Goal: Use online tool/utility: Utilize a website feature to perform a specific function

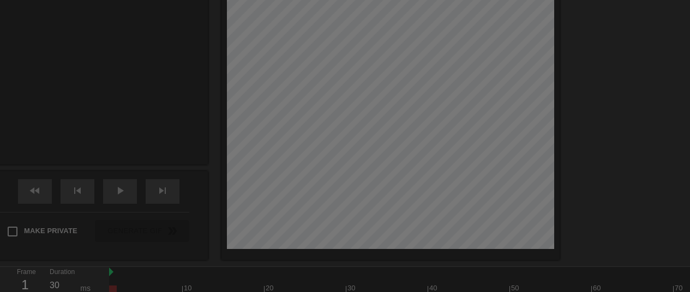
scroll to position [27, 0]
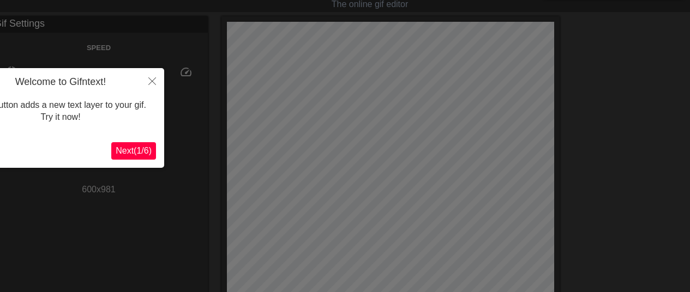
click at [135, 149] on span "Next ( 1 / 6 )" at bounding box center [134, 150] width 36 height 9
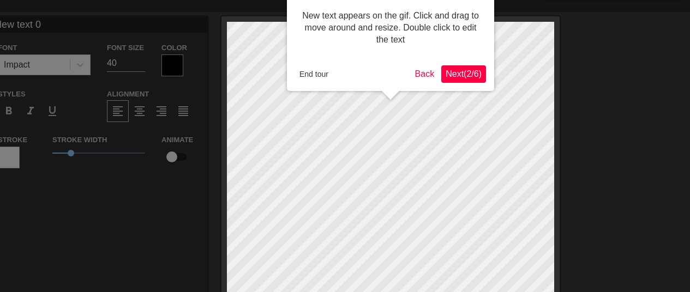
scroll to position [0, 0]
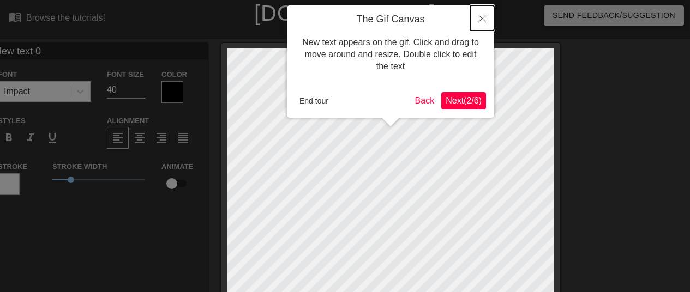
click at [483, 21] on icon "Close" at bounding box center [482, 19] width 8 height 8
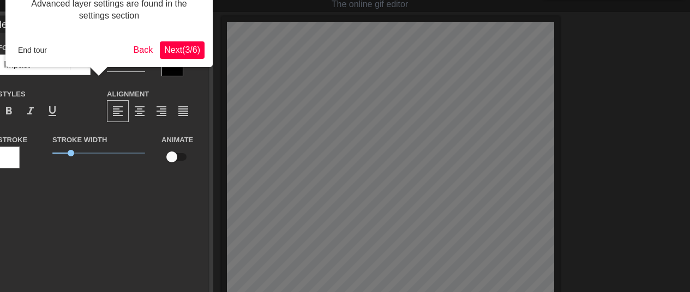
click at [182, 43] on button "Next ( 3 / 6 )" at bounding box center [182, 49] width 45 height 17
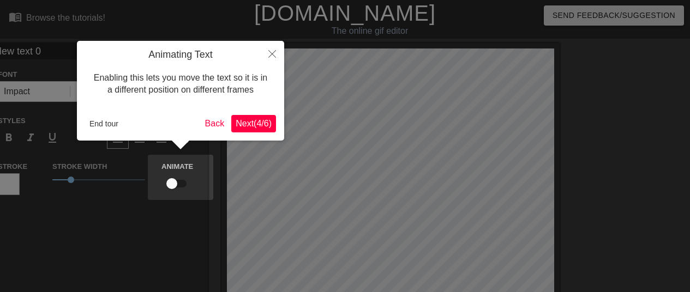
click at [252, 132] on button "Next ( 4 / 6 )" at bounding box center [253, 123] width 45 height 17
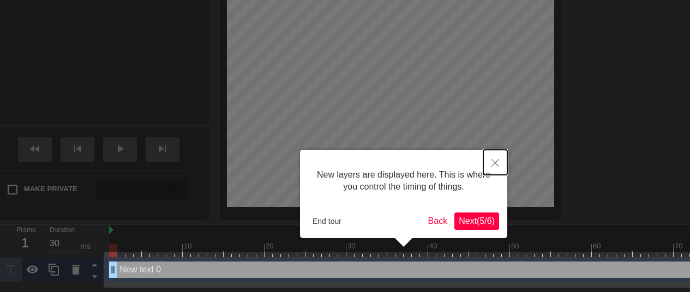
click at [493, 162] on icon "Close" at bounding box center [495, 163] width 8 height 8
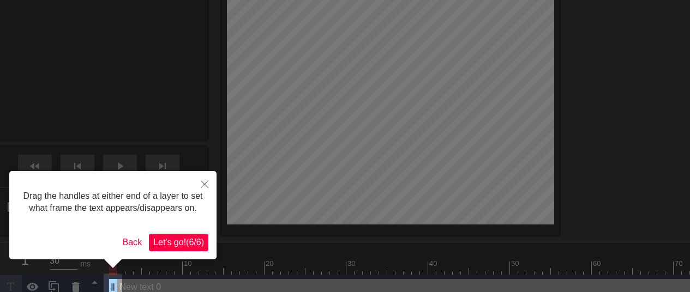
scroll to position [372, 0]
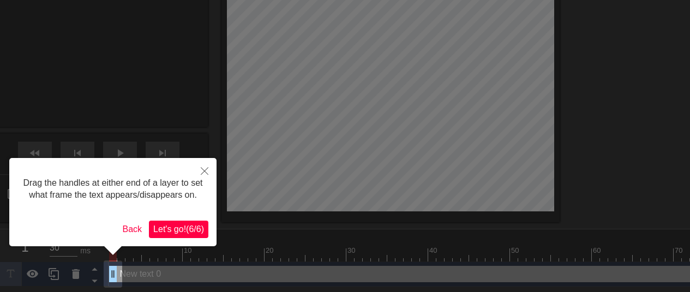
click at [178, 228] on span "Let's go! ( 6 / 6 )" at bounding box center [178, 229] width 51 height 9
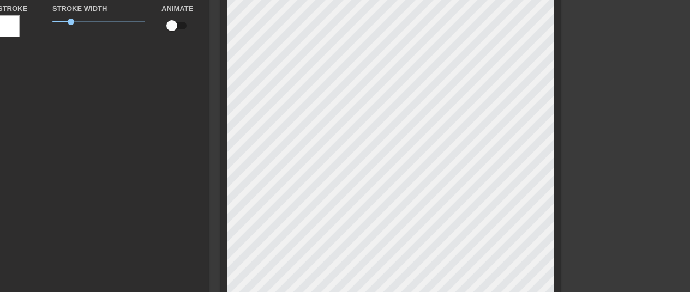
scroll to position [153, 0]
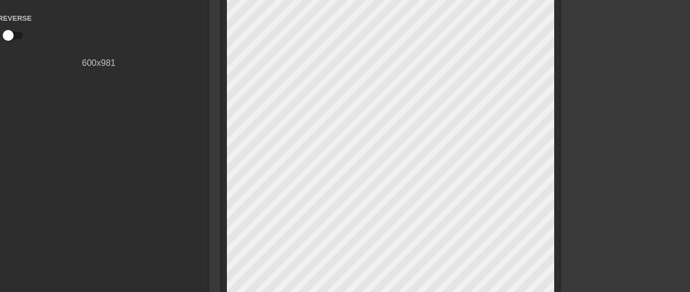
click at [568, 135] on div "title add_circle image add_circle crop photo_size_select_large help keyboard Gi…" at bounding box center [345, 165] width 690 height 551
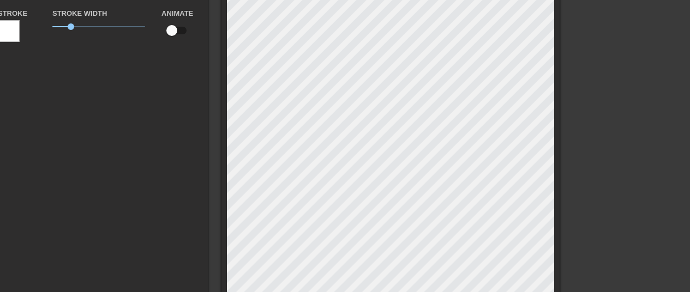
click at [689, 155] on html "menu_book Browse the tutorials! [DOMAIN_NAME] The online gif editor Send Feedba…" at bounding box center [345, 176] width 690 height 659
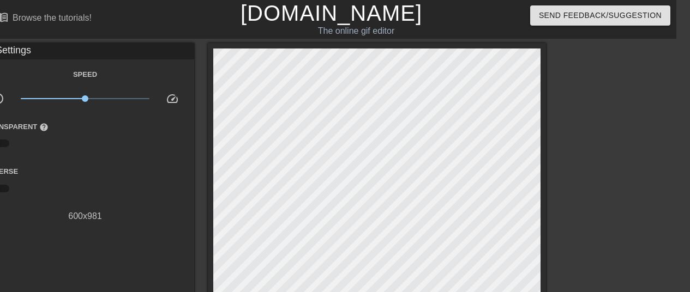
scroll to position [0, 0]
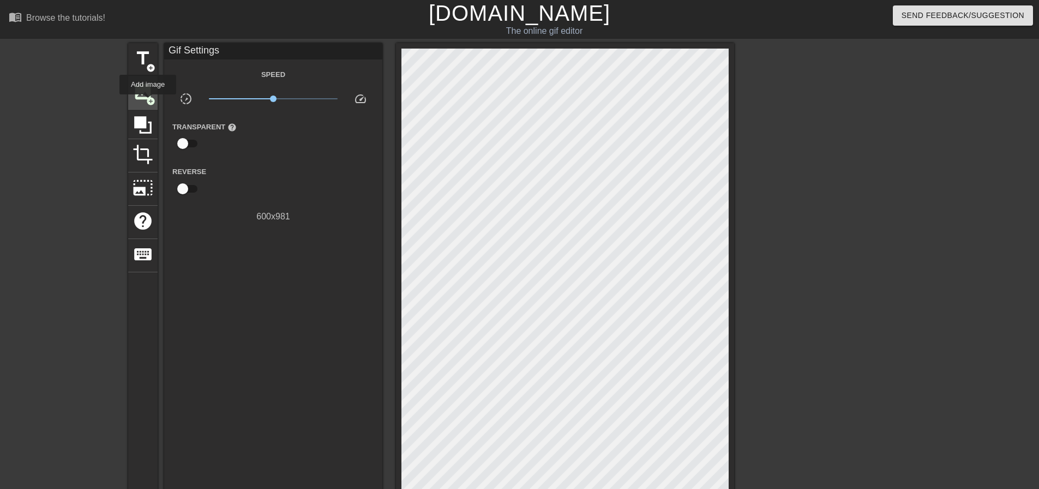
click at [148, 102] on span "add_circle" at bounding box center [150, 101] width 9 height 9
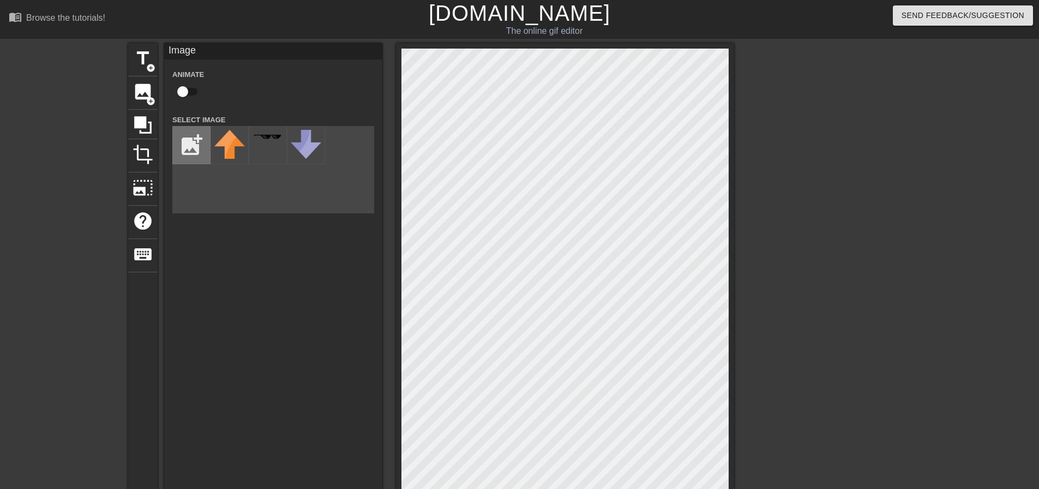
click at [191, 153] on input "file" at bounding box center [191, 145] width 37 height 37
type input "C:\fakepath\Boo Censor.png"
click at [241, 155] on img at bounding box center [229, 145] width 31 height 31
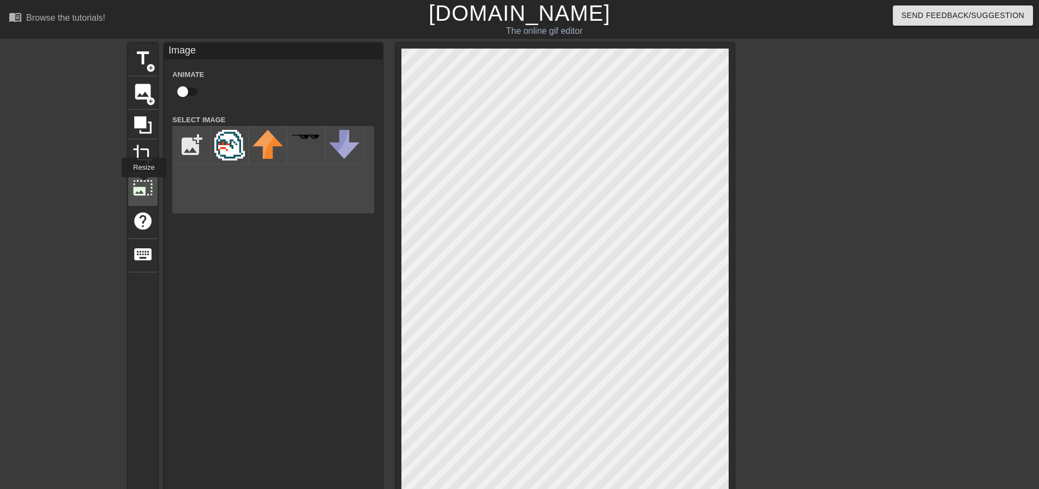
click at [143, 185] on span "photo_size_select_large" at bounding box center [143, 187] width 21 height 21
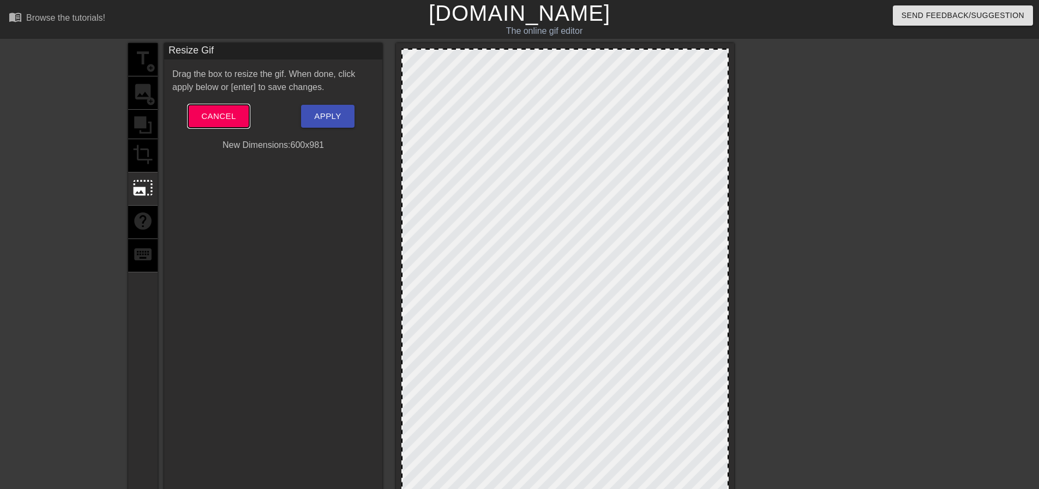
click at [237, 120] on button "Cancel" at bounding box center [218, 116] width 61 height 23
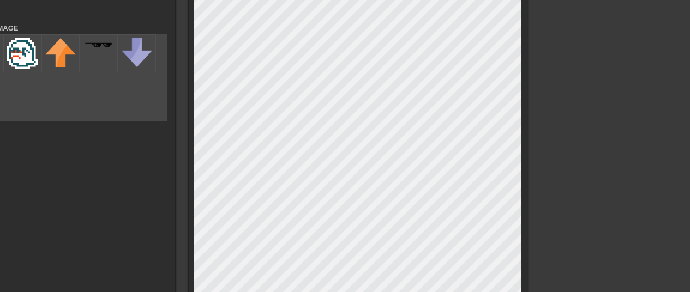
scroll to position [92, 0]
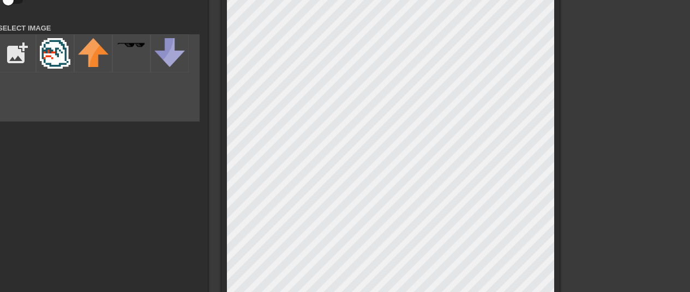
click at [621, 113] on div "title add_circle image add_circle crop photo_size_select_large help keyboard Im…" at bounding box center [345, 226] width 690 height 551
click at [55, 57] on img at bounding box center [55, 53] width 31 height 31
click at [50, 59] on img at bounding box center [55, 53] width 31 height 31
click at [55, 56] on img at bounding box center [55, 53] width 31 height 31
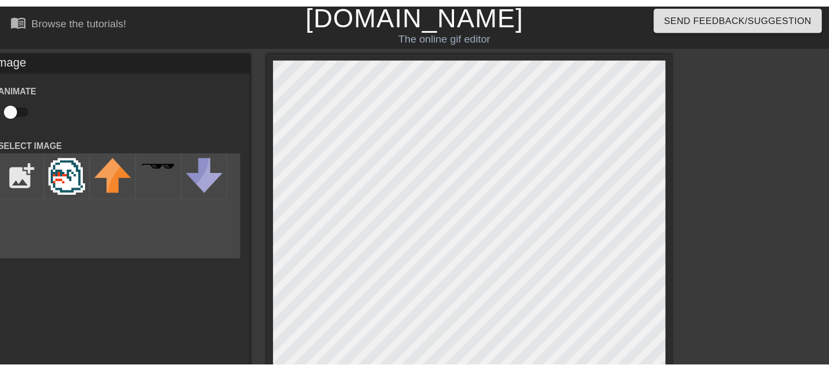
scroll to position [4, 0]
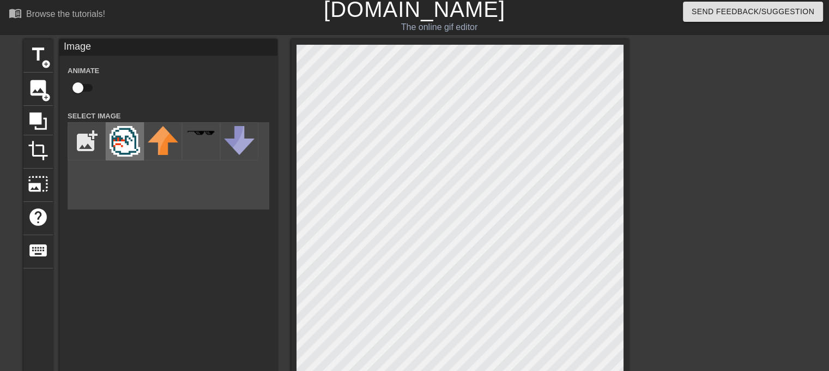
click at [127, 138] on img at bounding box center [125, 141] width 31 height 31
click at [46, 93] on span "add_circle" at bounding box center [45, 97] width 9 height 9
click at [123, 144] on img at bounding box center [125, 141] width 31 height 31
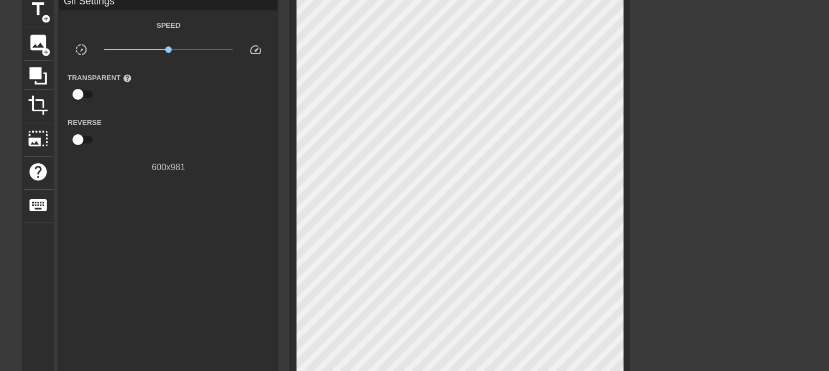
scroll to position [47, 0]
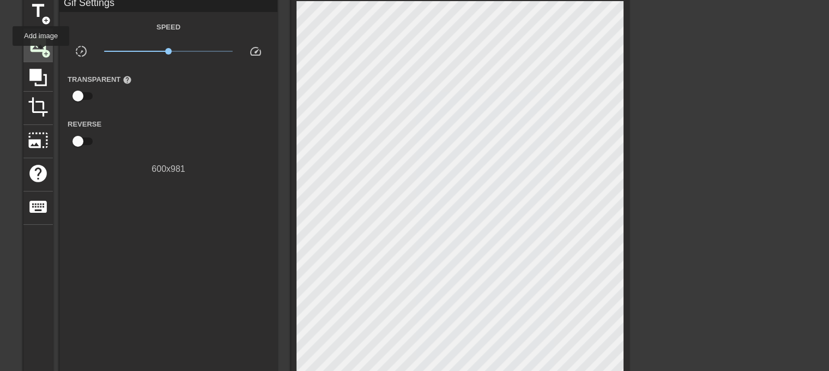
click at [41, 53] on span "add_circle" at bounding box center [45, 53] width 9 height 9
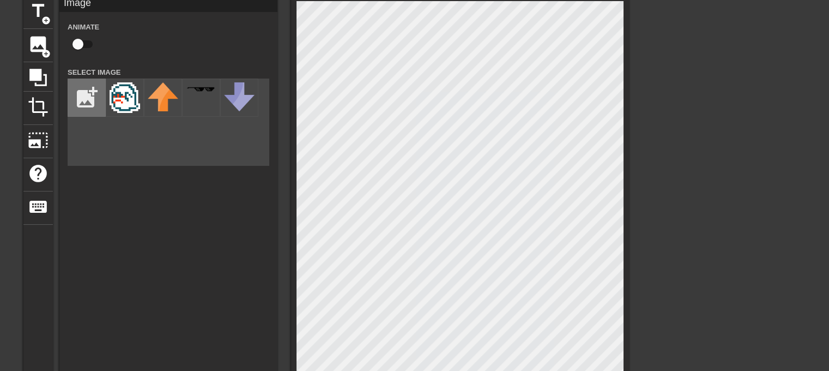
click at [83, 91] on input "file" at bounding box center [86, 97] width 37 height 37
type input "C:\fakepath\Boo Censor (1).png"
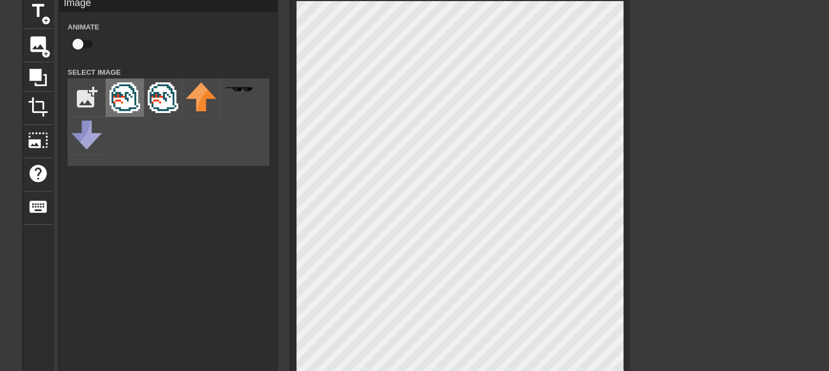
click at [130, 105] on img at bounding box center [125, 97] width 31 height 31
click at [125, 107] on img at bounding box center [125, 97] width 31 height 31
click at [41, 46] on span "image" at bounding box center [38, 44] width 21 height 21
click at [129, 98] on img at bounding box center [125, 97] width 31 height 31
click at [274, 248] on div "Image Animate Select Image add_photo_alternate" at bounding box center [168, 224] width 218 height 456
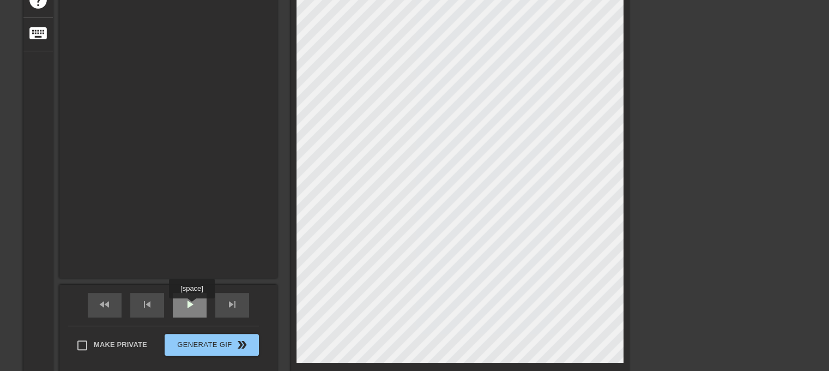
click at [191, 292] on span "play_arrow" at bounding box center [189, 304] width 13 height 13
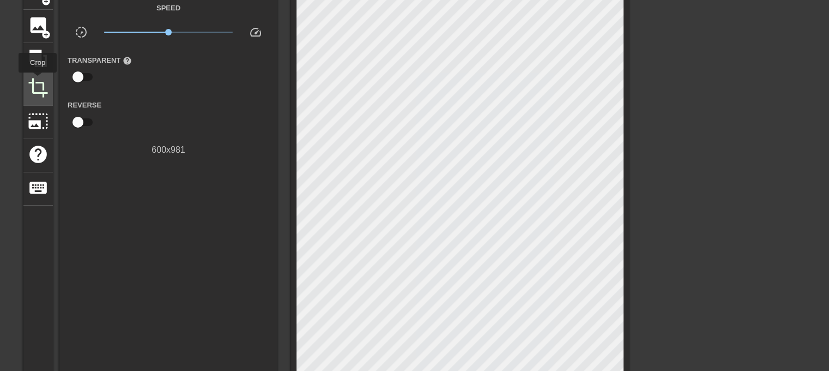
scroll to position [65, 0]
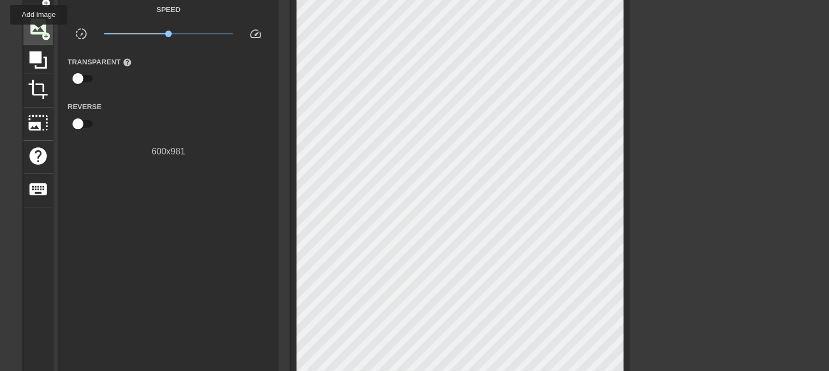
click at [40, 35] on span "image" at bounding box center [38, 26] width 21 height 21
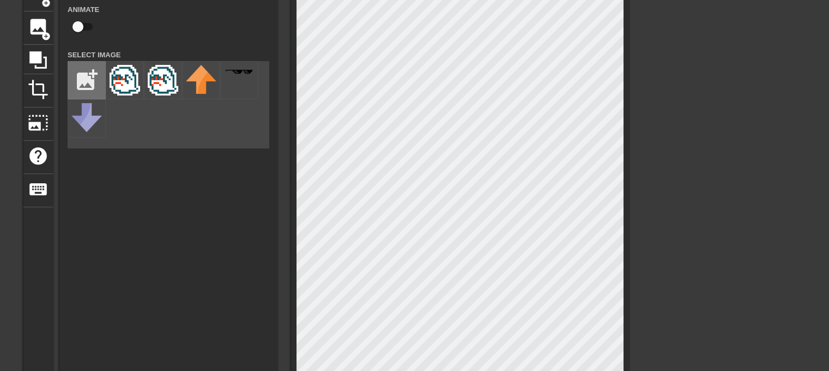
click at [85, 77] on input "file" at bounding box center [86, 80] width 37 height 37
type input "30"
type input "C:\fakepath\Boo Censor (2).png"
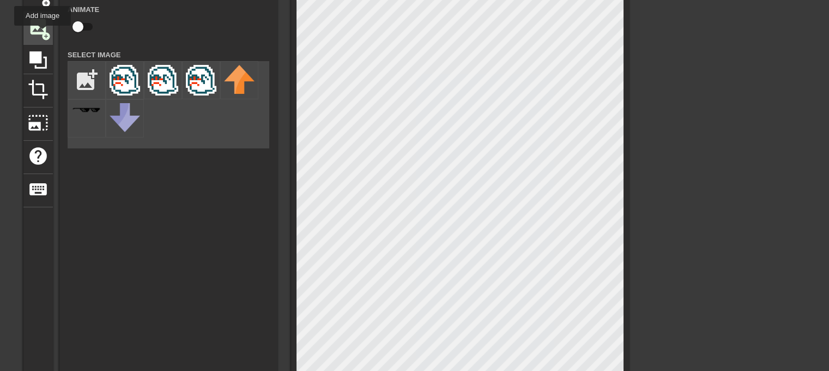
click at [43, 33] on span "add_circle" at bounding box center [45, 36] width 9 height 9
click at [127, 93] on img at bounding box center [125, 80] width 31 height 31
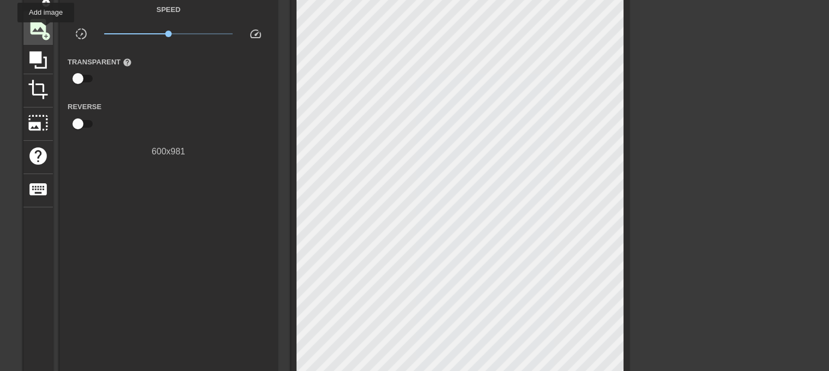
click at [46, 32] on span "add_circle" at bounding box center [45, 36] width 9 height 9
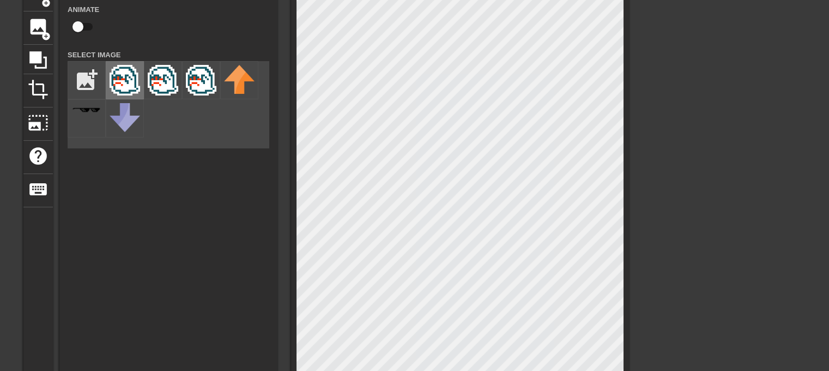
click at [124, 91] on img at bounding box center [125, 80] width 31 height 31
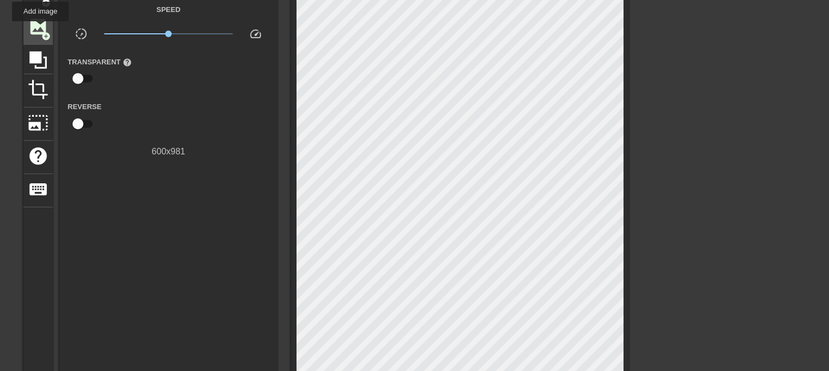
click at [40, 29] on span "image" at bounding box center [38, 26] width 21 height 21
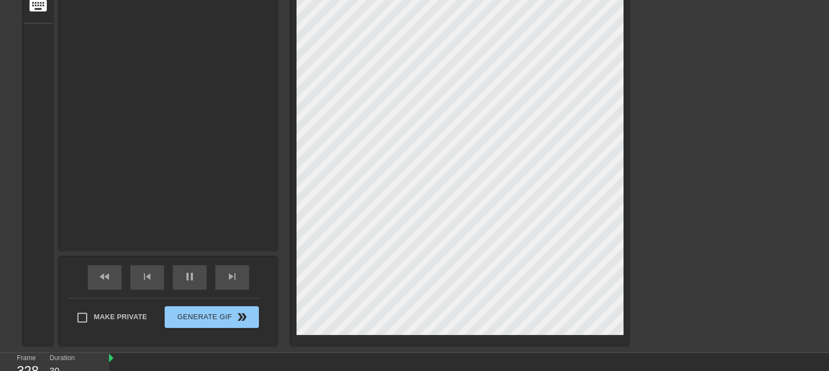
scroll to position [250, 0]
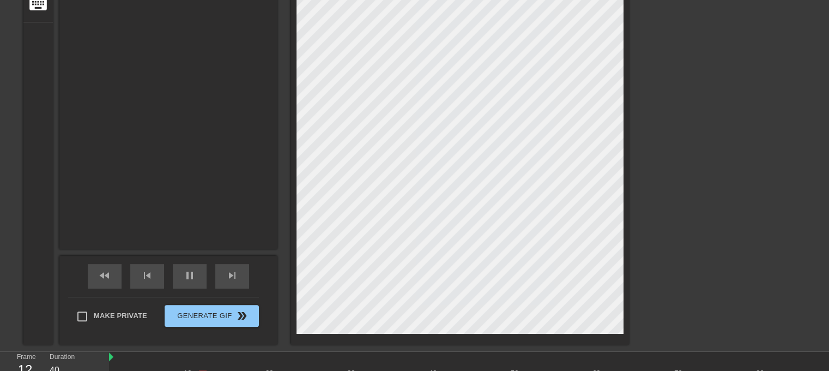
type input "30"
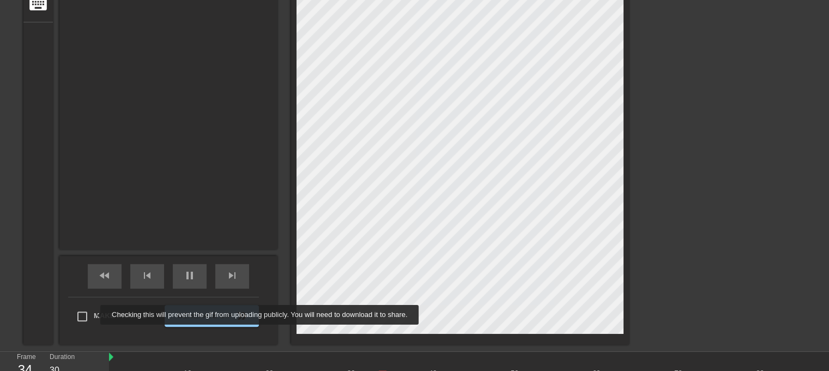
click at [91, 292] on input "Make Private" at bounding box center [82, 316] width 23 height 23
checkbox input "true"
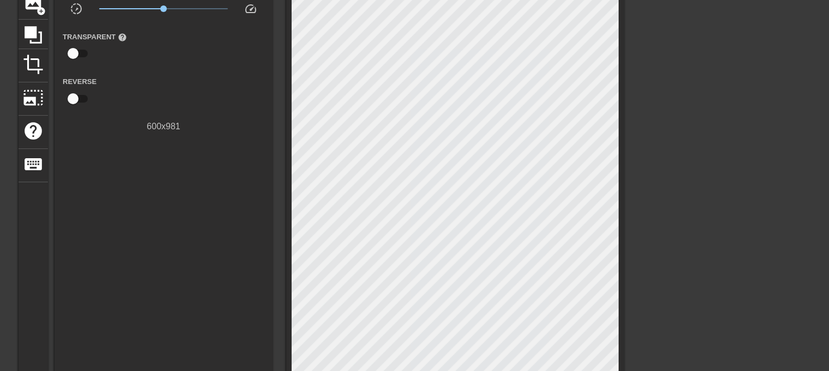
scroll to position [0, 5]
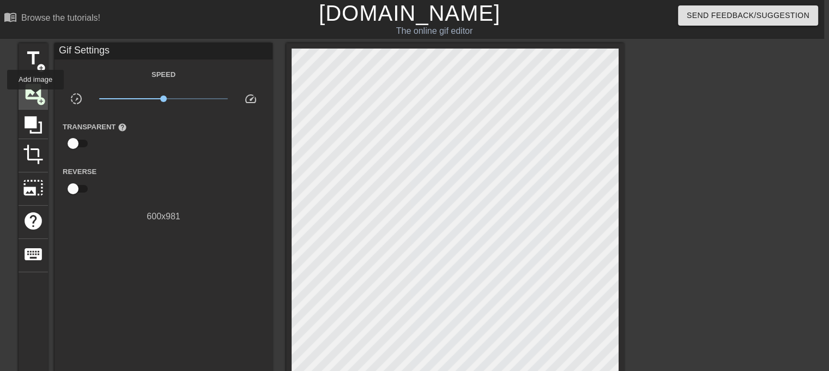
click at [35, 97] on span "image" at bounding box center [33, 91] width 21 height 21
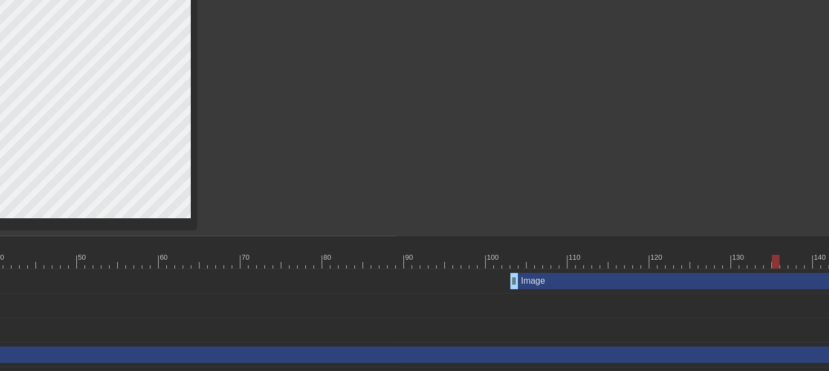
scroll to position [388, 433]
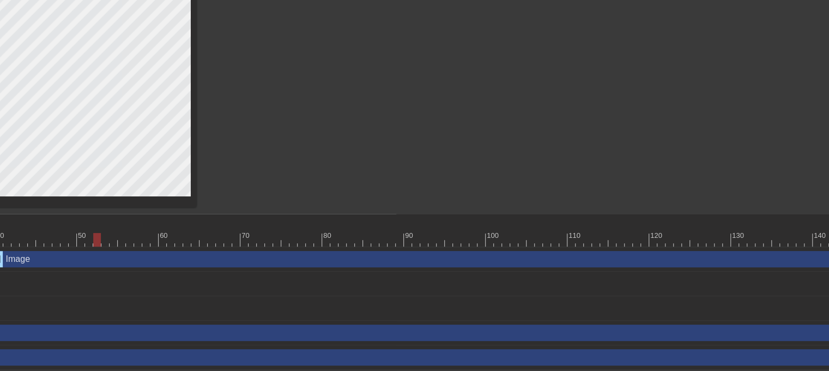
drag, startPoint x: 517, startPoint y: 259, endPoint x: 0, endPoint y: 254, distance: 517.5
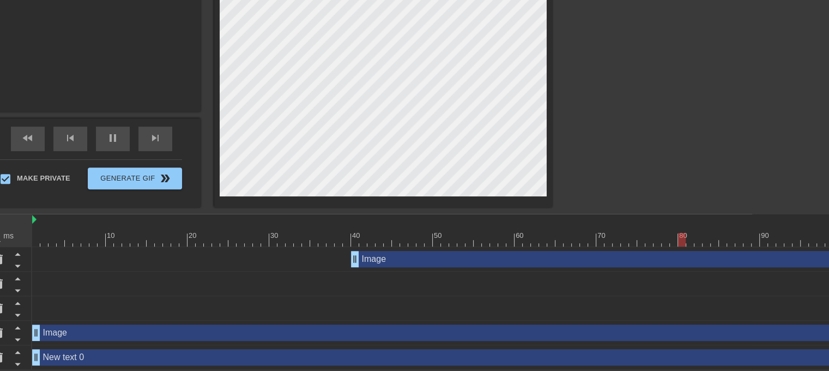
scroll to position [388, 0]
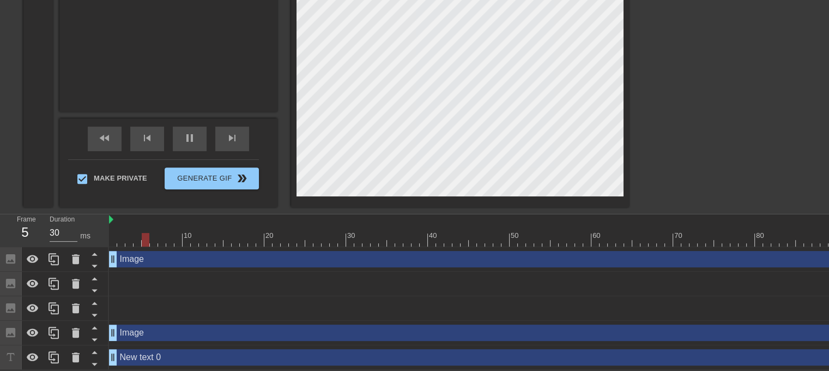
drag, startPoint x: 437, startPoint y: 257, endPoint x: 0, endPoint y: 248, distance: 437.4
click at [0, 248] on div "Frame 5 Duration 30 ms 10 20 30 40 50 60 70 80 90 100 110 120 130 140 150" at bounding box center [414, 291] width 829 height 155
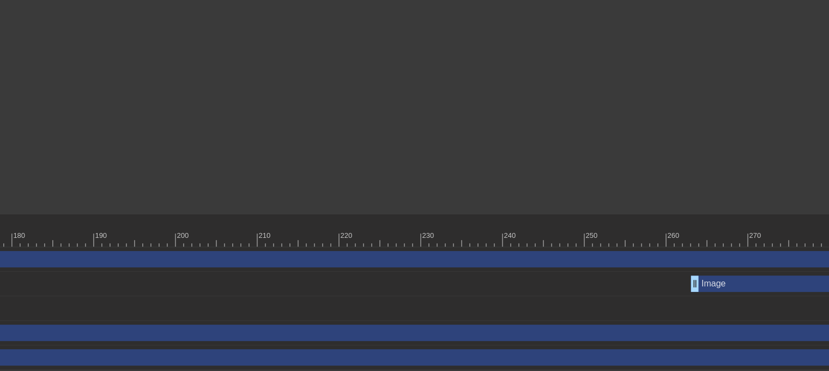
scroll to position [388, 1985]
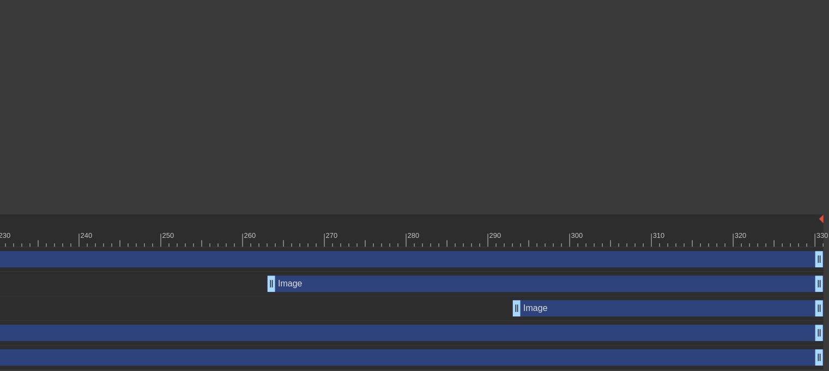
click at [348, 285] on div "Image drag_handle drag_handle" at bounding box center [545, 283] width 556 height 16
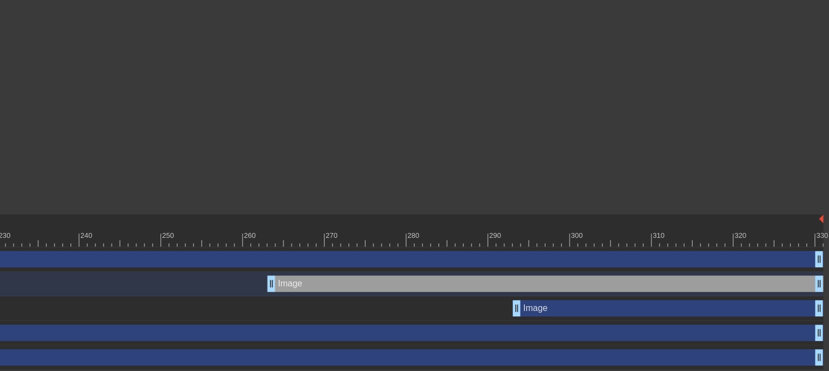
click at [689, 278] on div "Image drag_handle drag_handle" at bounding box center [545, 283] width 556 height 16
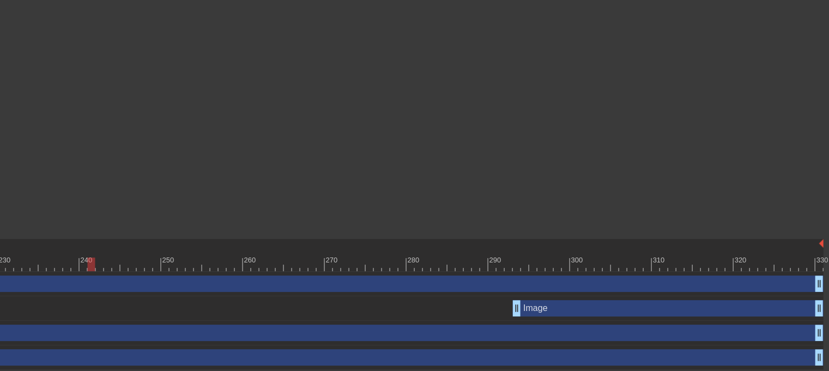
click at [676, 292] on div "Image drag_handle drag_handle" at bounding box center [668, 308] width 311 height 16
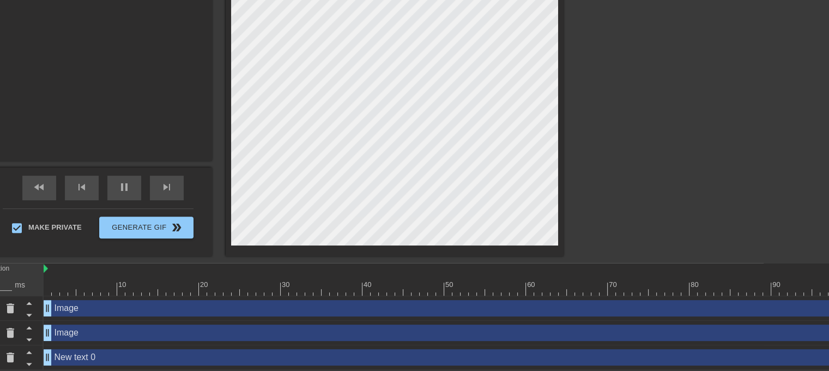
scroll to position [339, 0]
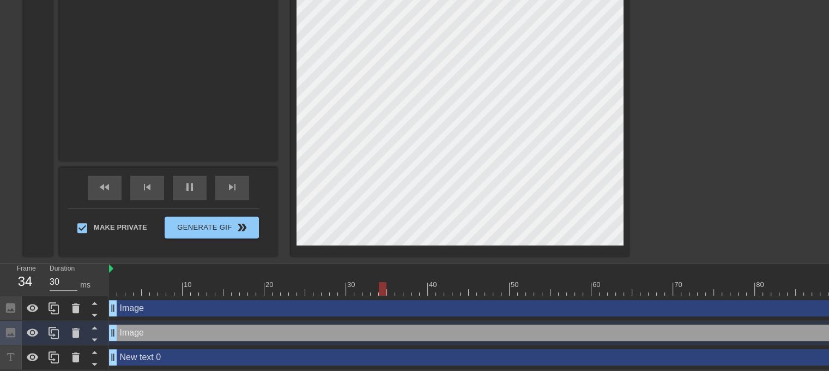
scroll to position [314, 0]
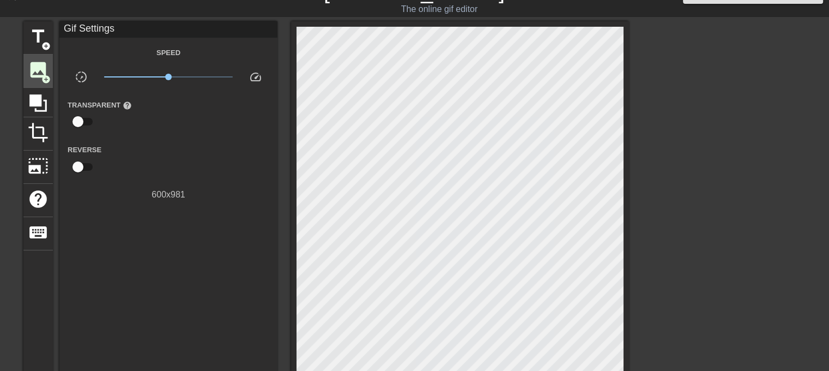
scroll to position [21, 0]
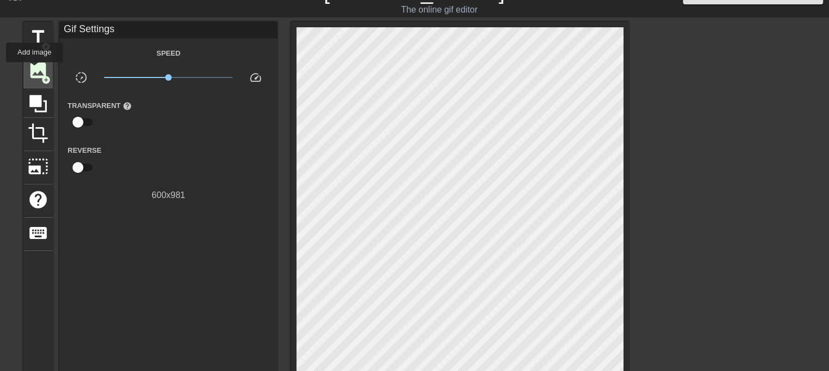
click at [34, 70] on span "image" at bounding box center [38, 70] width 21 height 21
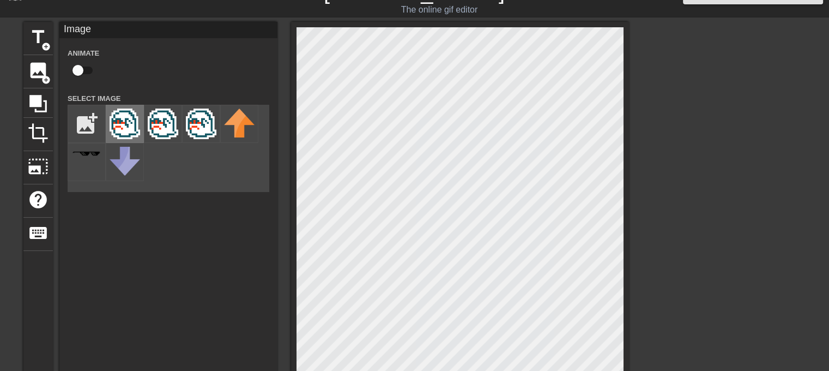
click at [125, 132] on img at bounding box center [125, 124] width 31 height 31
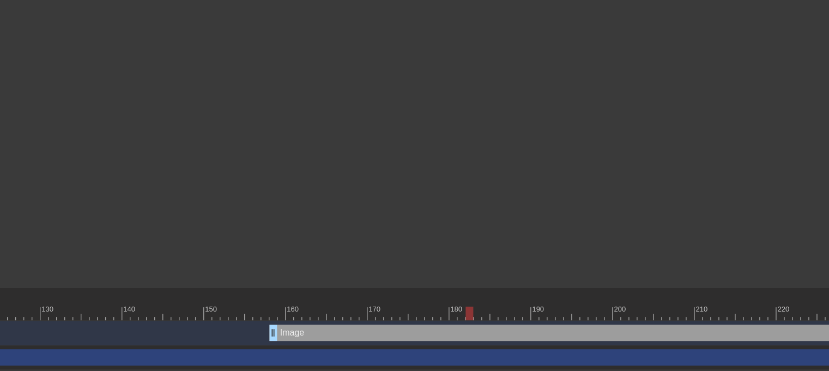
scroll to position [314, 1109]
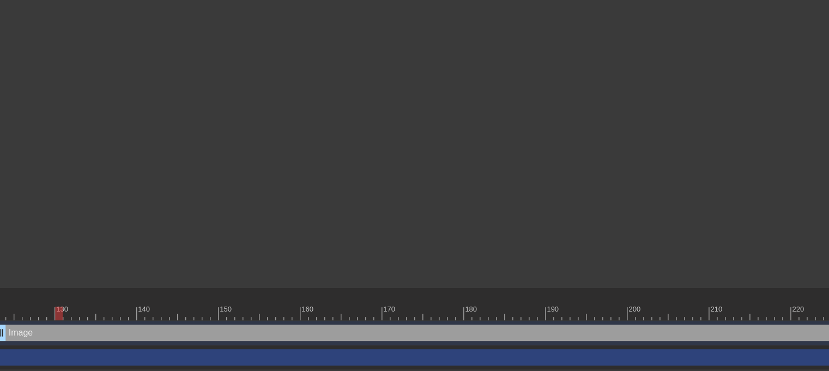
drag, startPoint x: 286, startPoint y: 333, endPoint x: 0, endPoint y: 317, distance: 286.2
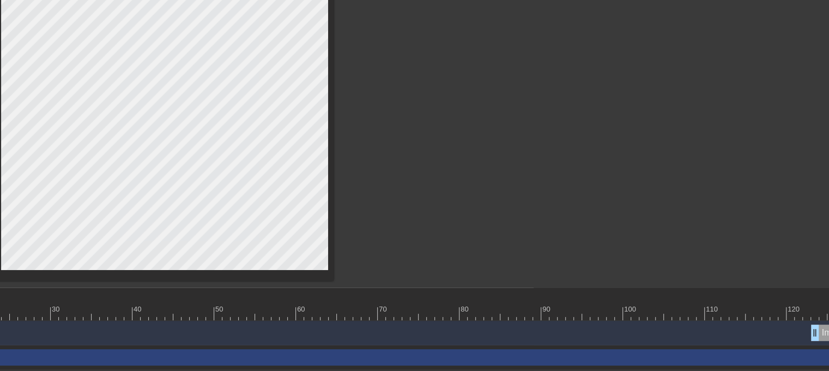
scroll to position [314, 0]
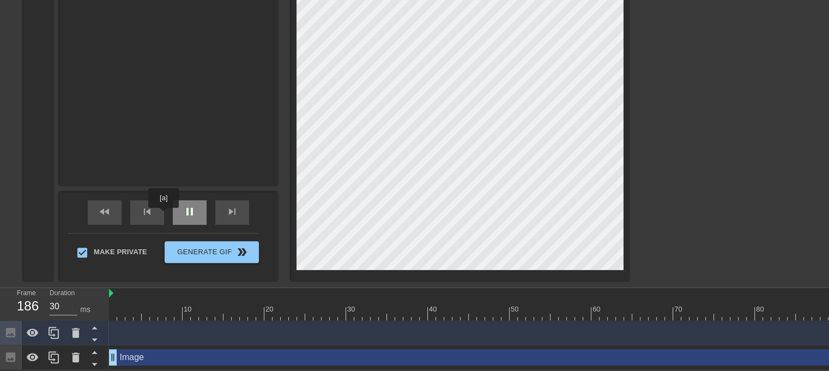
click at [178, 220] on div "pause" at bounding box center [190, 212] width 34 height 25
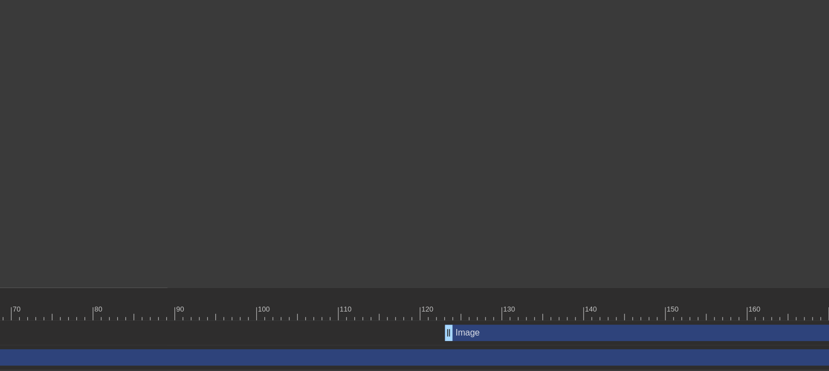
scroll to position [314, 682]
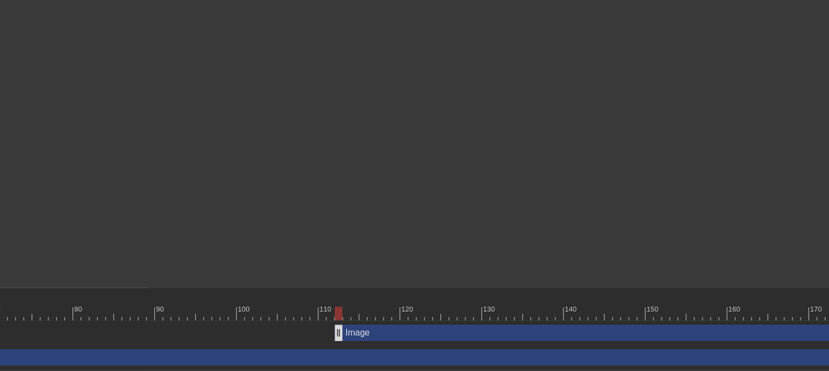
drag, startPoint x: 435, startPoint y: 332, endPoint x: 342, endPoint y: 333, distance: 93.2
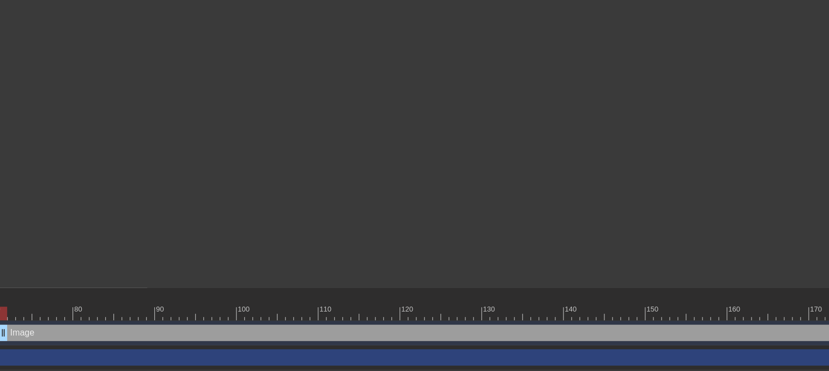
drag, startPoint x: 336, startPoint y: 333, endPoint x: 0, endPoint y: 304, distance: 337.6
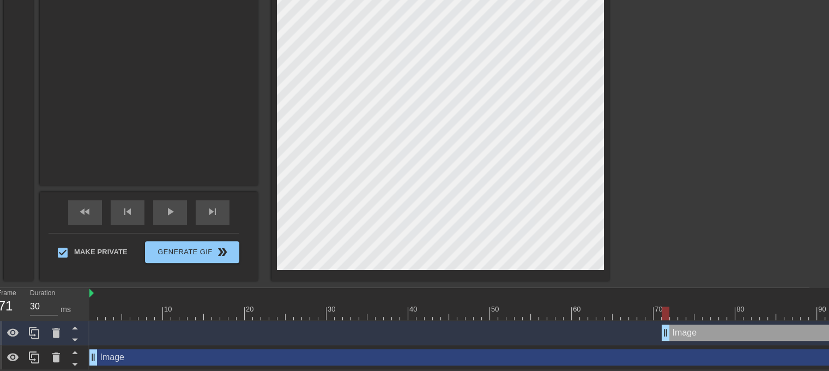
scroll to position [314, 0]
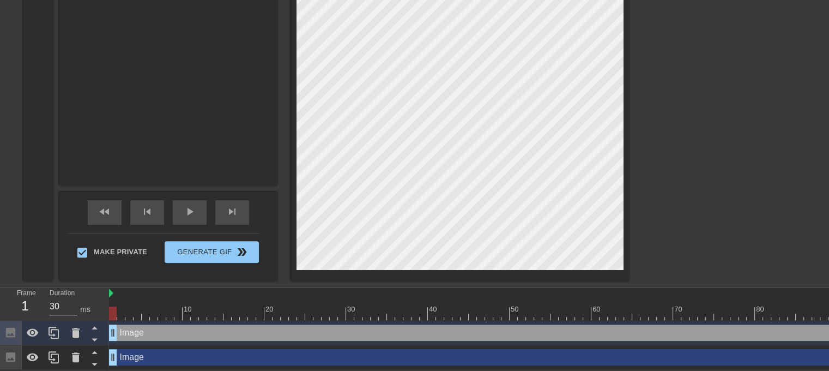
drag, startPoint x: 688, startPoint y: 330, endPoint x: 98, endPoint y: 283, distance: 591.9
click at [98, 283] on div "menu_book Browse the tutorials! [DOMAIN_NAME] The online gif editor Send Feedba…" at bounding box center [414, 27] width 829 height 683
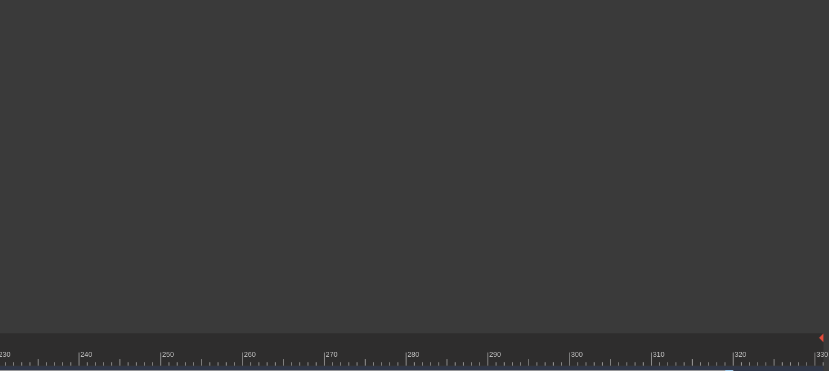
scroll to position [314, 1985]
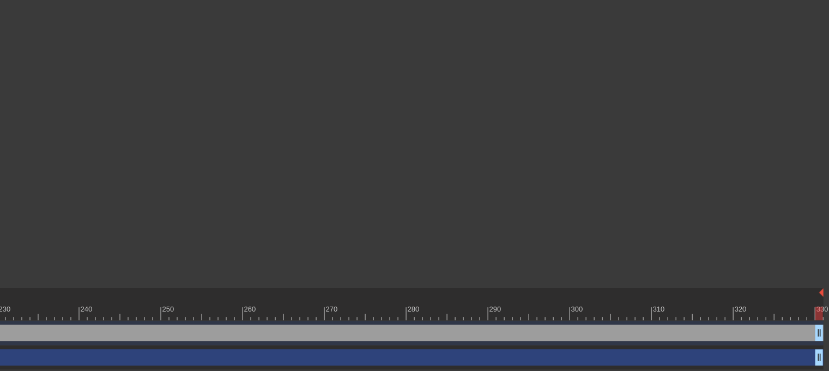
drag, startPoint x: 729, startPoint y: 333, endPoint x: 837, endPoint y: 318, distance: 109.0
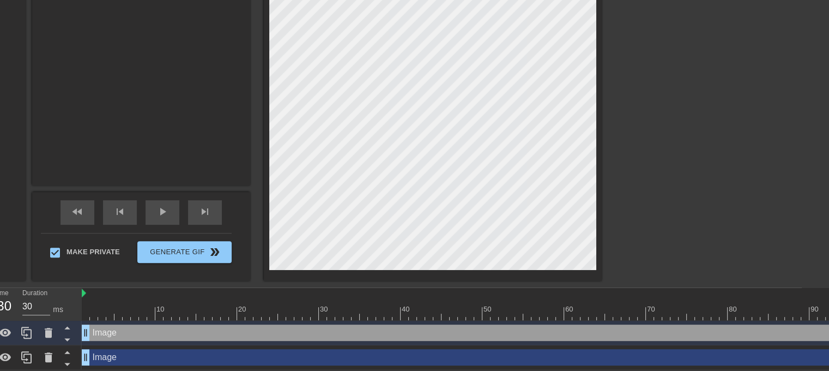
scroll to position [314, 0]
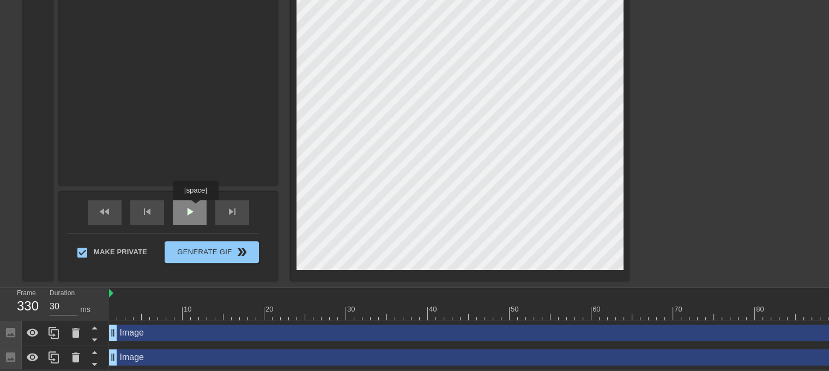
click at [194, 208] on span "play_arrow" at bounding box center [189, 211] width 13 height 13
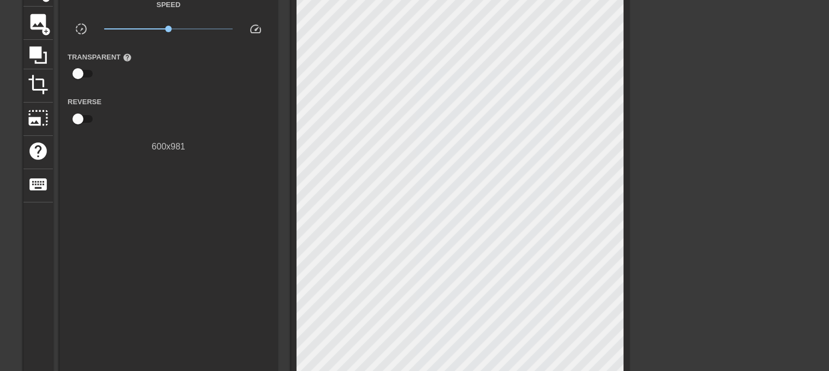
scroll to position [69, 0]
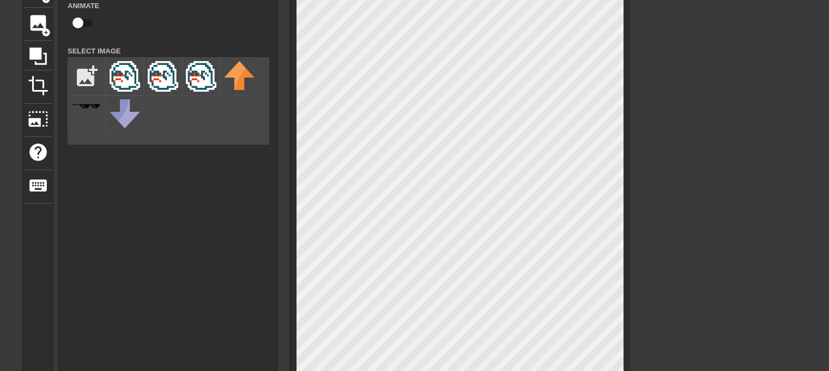
click at [196, 240] on div "Image Animate Select Image add_photo_alternate" at bounding box center [168, 202] width 218 height 456
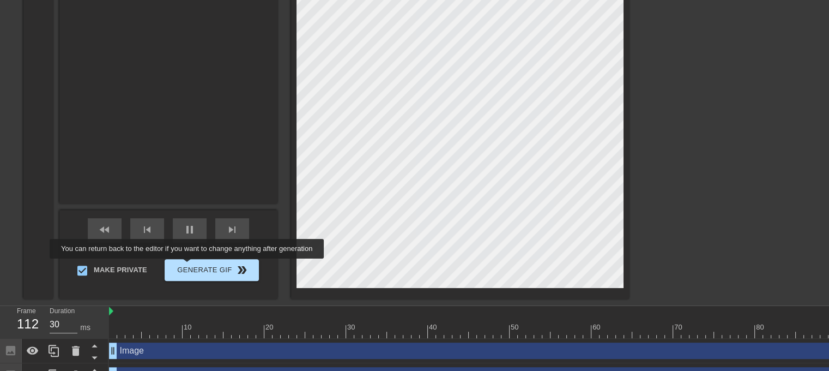
scroll to position [297, 0]
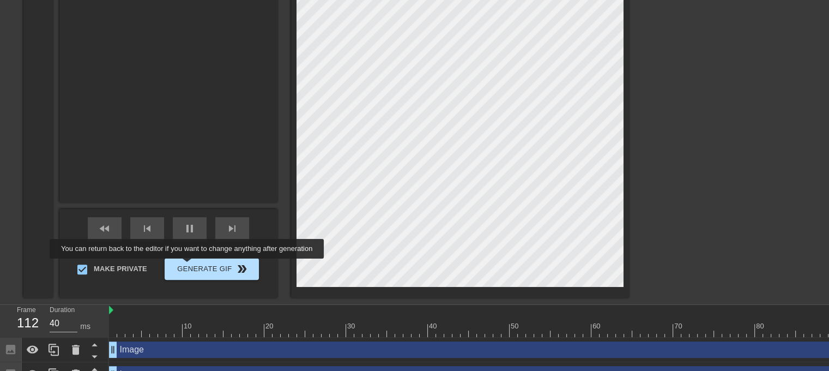
type input "30"
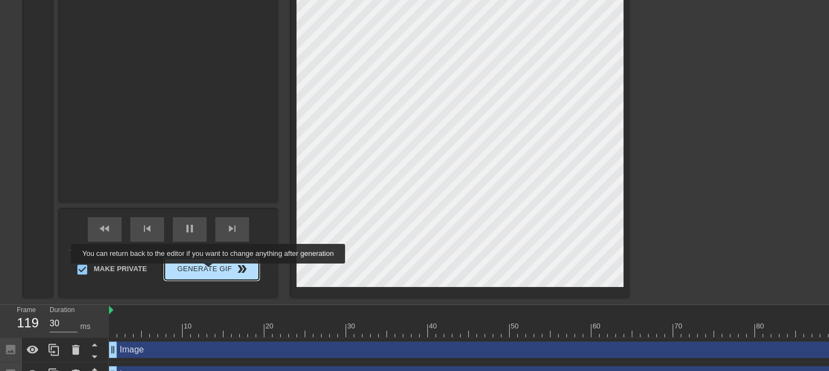
click at [209, 271] on span "Generate Gif double_arrow" at bounding box center [212, 268] width 86 height 13
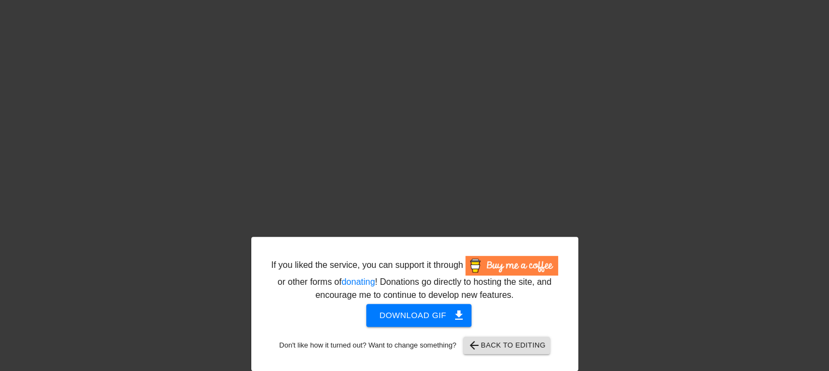
scroll to position [357, 0]
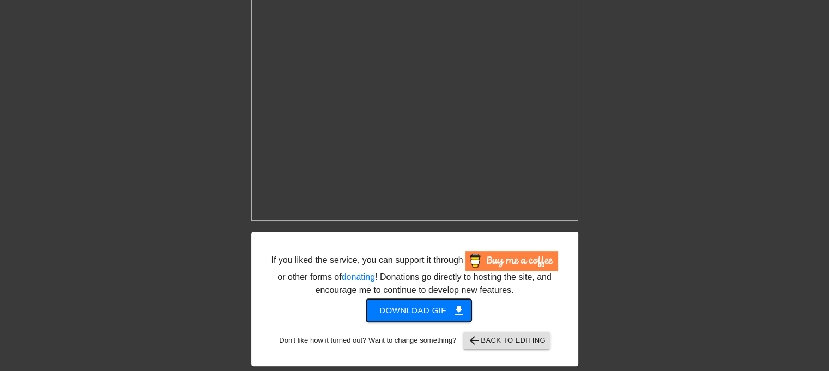
click at [436, 292] on span "Download gif get_app" at bounding box center [419, 310] width 79 height 14
click at [430, 292] on span "Download gif get_app" at bounding box center [419, 310] width 79 height 14
